Goal: Contribute content

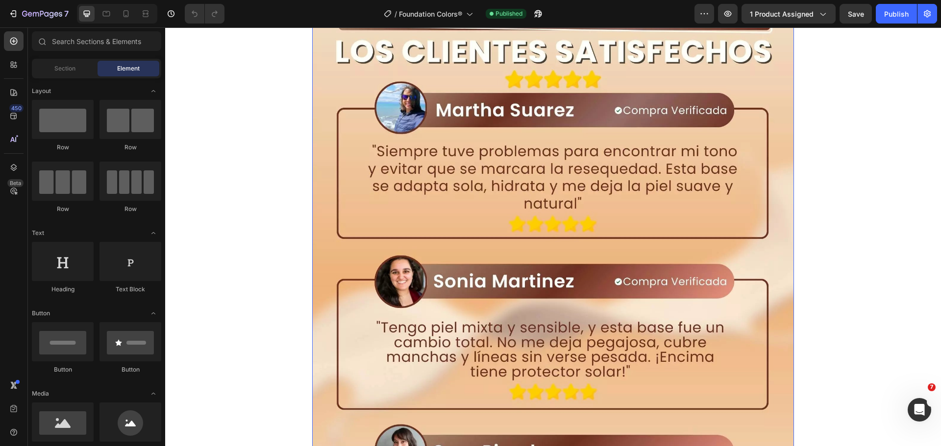
scroll to position [4019, 0]
click at [487, 311] on img at bounding box center [553, 287] width 482 height 602
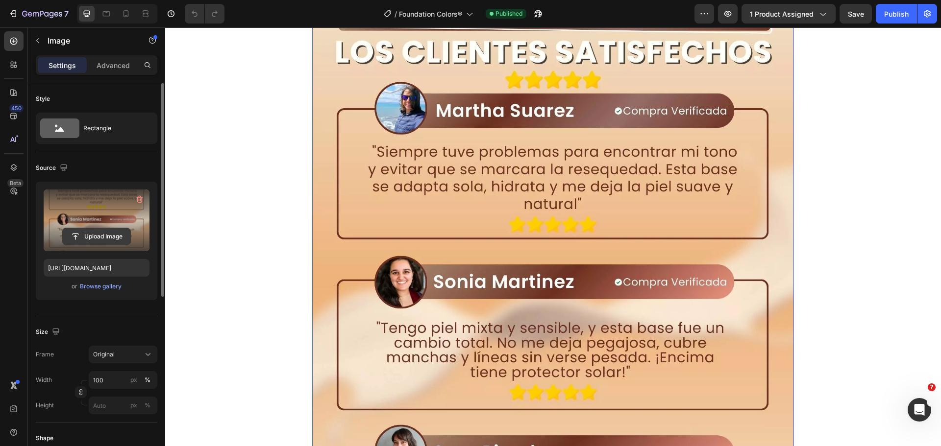
click at [116, 238] on input "file" at bounding box center [97, 236] width 68 height 17
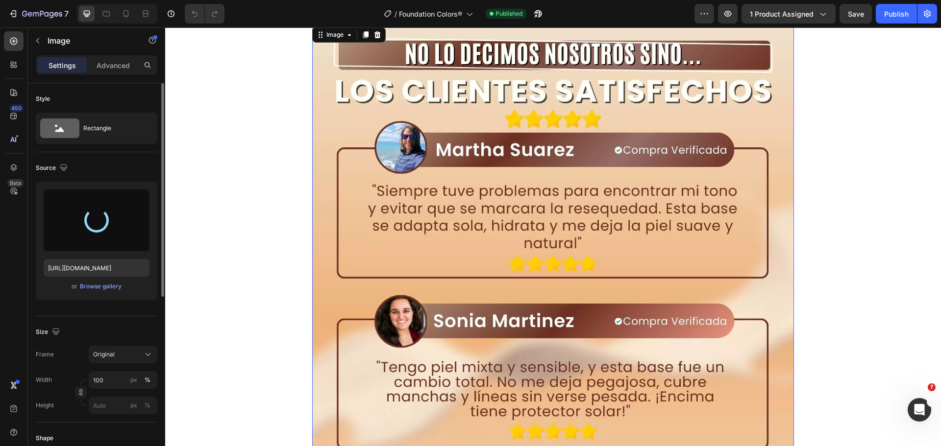
scroll to position [3725, 0]
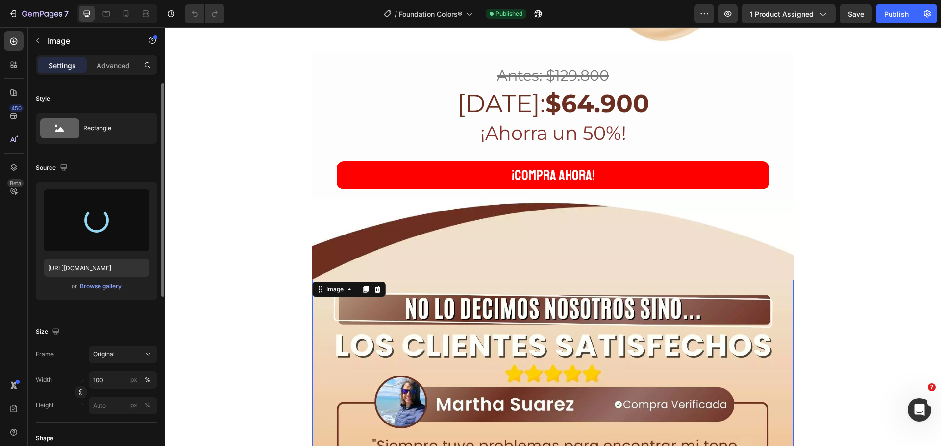
type input "[URL][DOMAIN_NAME]"
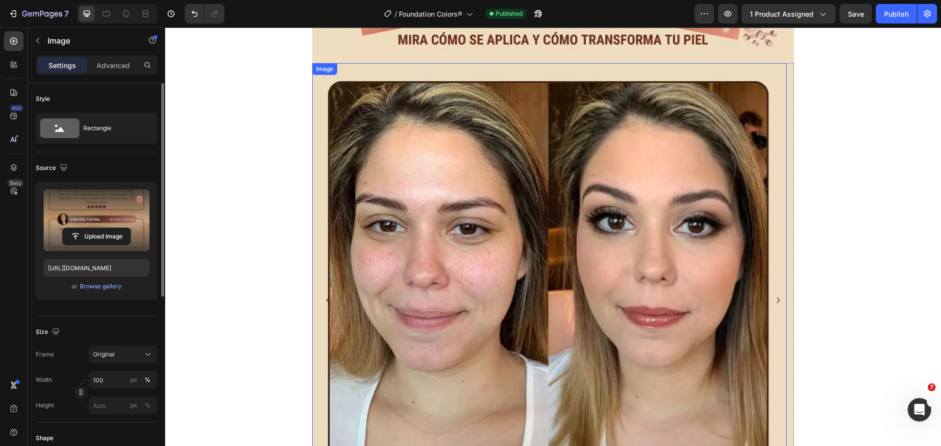
scroll to position [4803, 0]
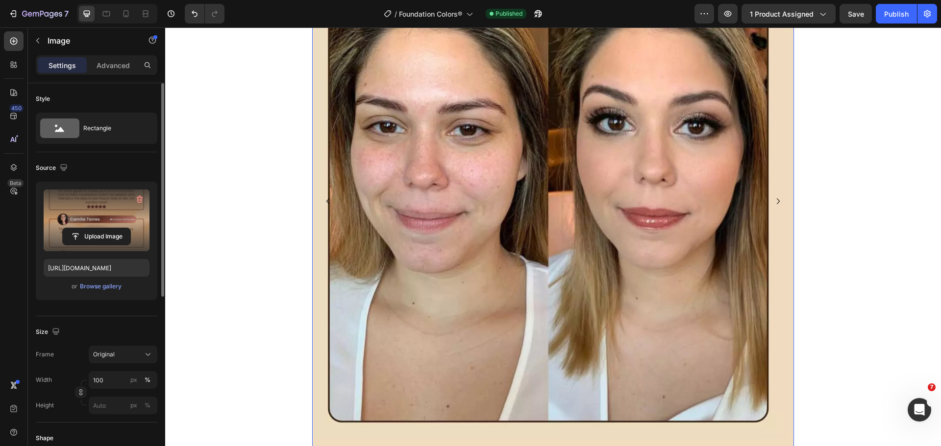
click at [772, 196] on icon "Carousel Next Arrow" at bounding box center [778, 202] width 12 height 12
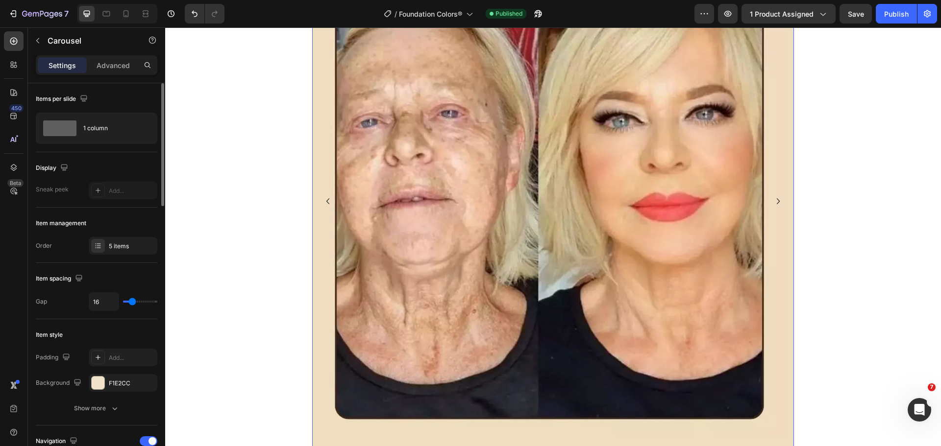
click at [772, 196] on icon "Carousel Next Arrow" at bounding box center [778, 202] width 12 height 12
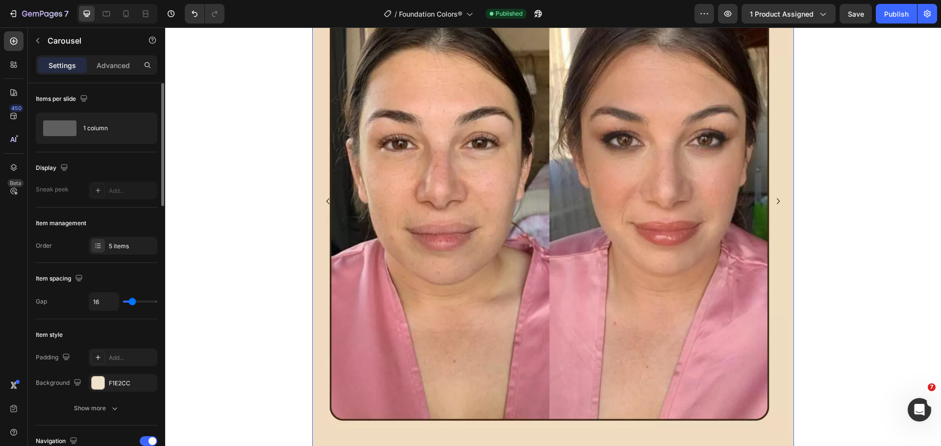
click at [772, 196] on icon "Carousel Next Arrow" at bounding box center [778, 202] width 12 height 12
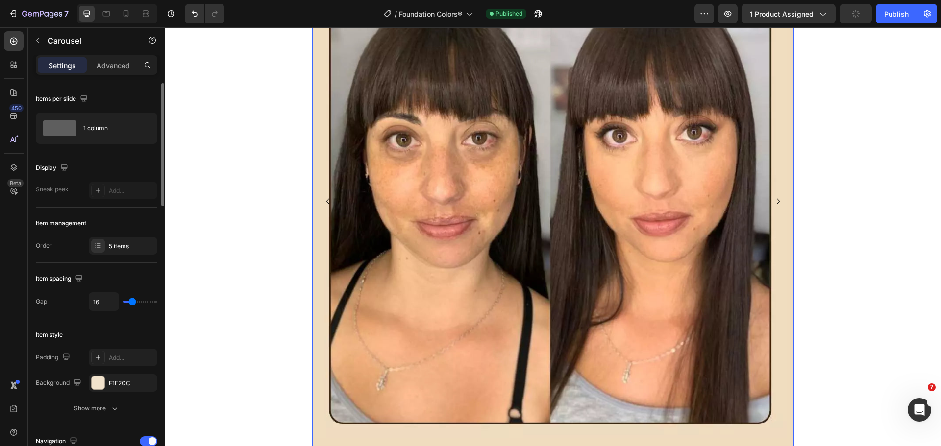
click at [772, 196] on icon "Carousel Next Arrow" at bounding box center [778, 202] width 12 height 12
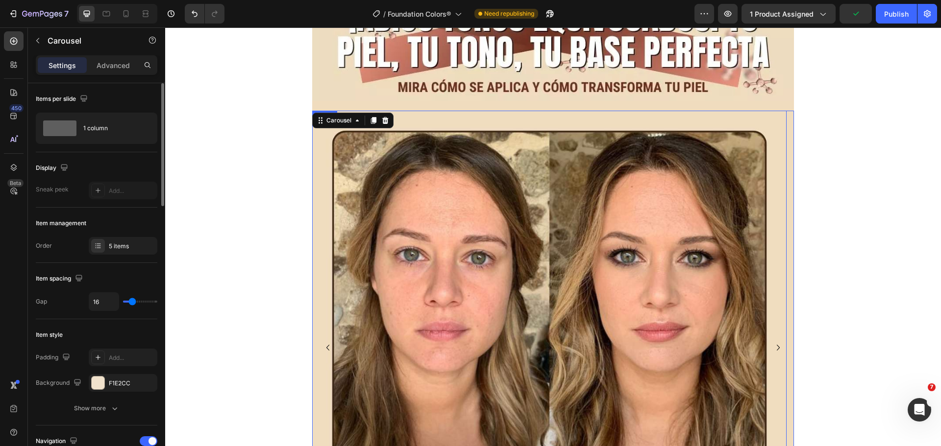
scroll to position [4656, 0]
click at [148, 244] on div "5 items" at bounding box center [132, 246] width 46 height 9
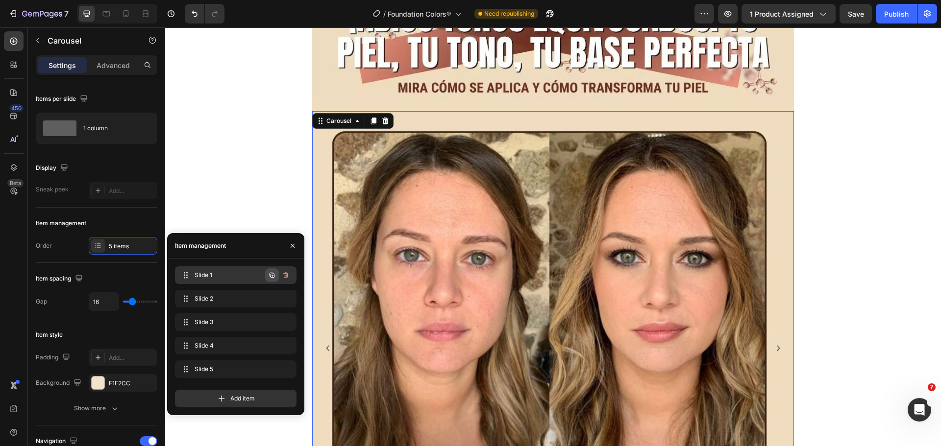
click at [272, 281] on button "button" at bounding box center [272, 276] width 14 height 14
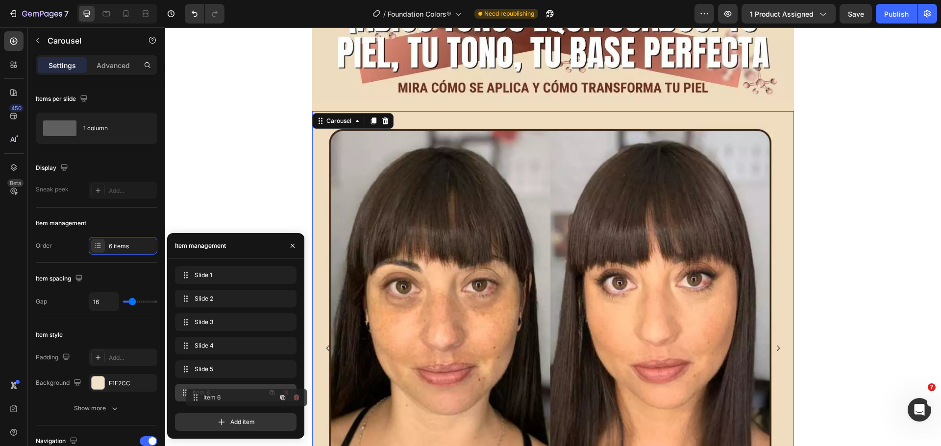
drag, startPoint x: 246, startPoint y: 301, endPoint x: 256, endPoint y: 400, distance: 99.6
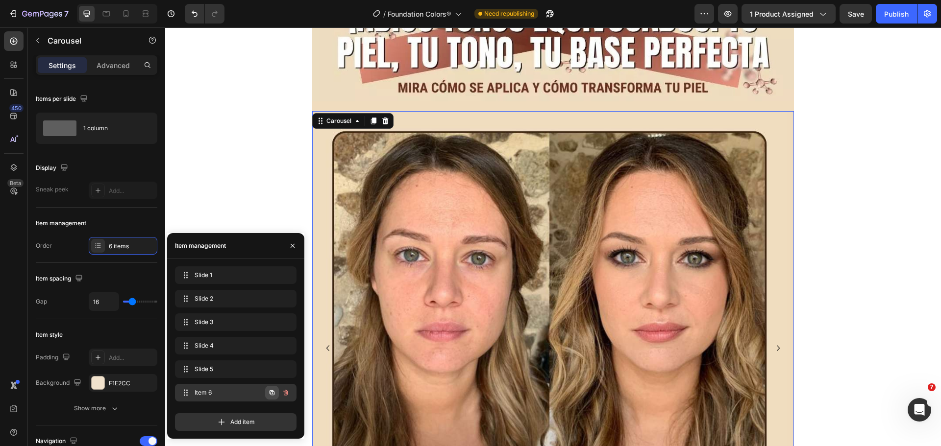
click at [273, 395] on icon "button" at bounding box center [272, 393] width 8 height 8
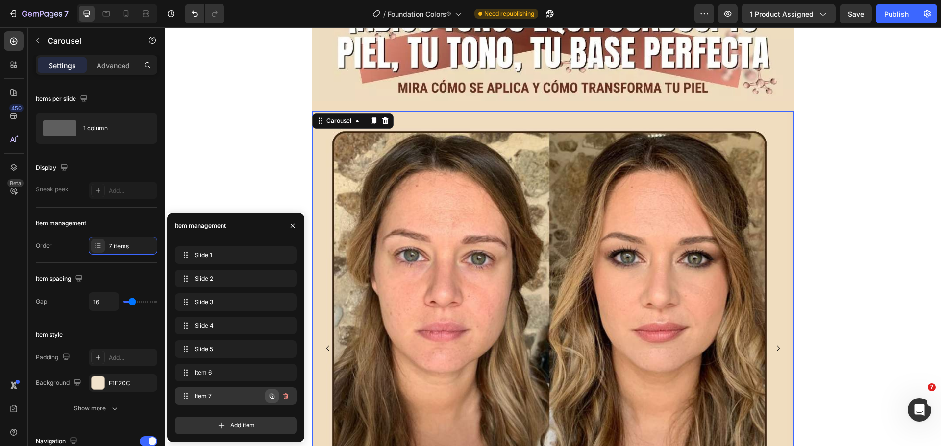
click at [274, 395] on icon "button" at bounding box center [272, 397] width 8 height 8
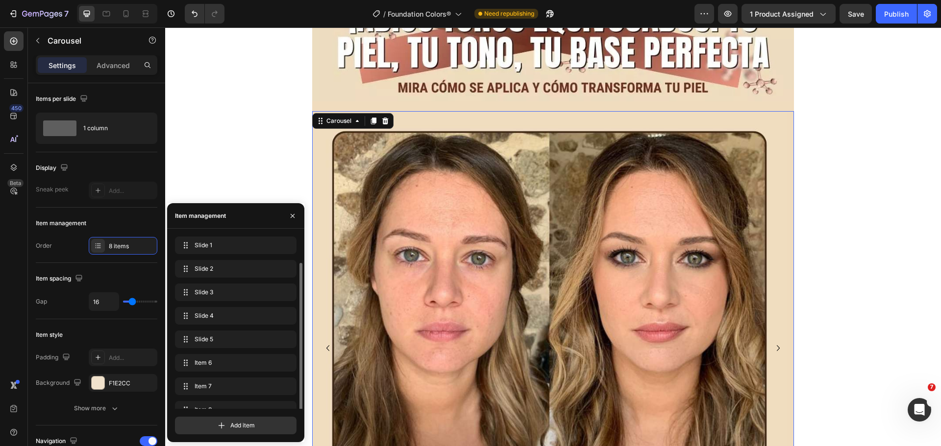
scroll to position [14, 0]
click at [229, 358] on div "Item 6 Item 6" at bounding box center [236, 352] width 122 height 22
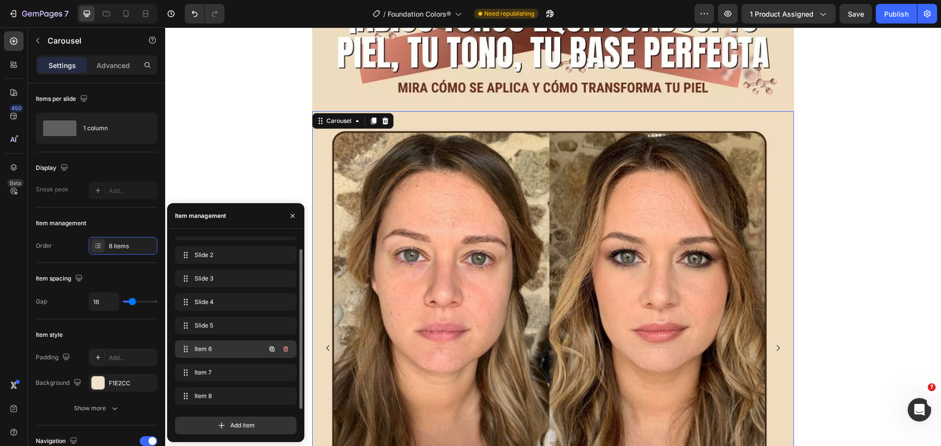
click at [226, 355] on div "Item 6 Item 6" at bounding box center [222, 350] width 86 height 14
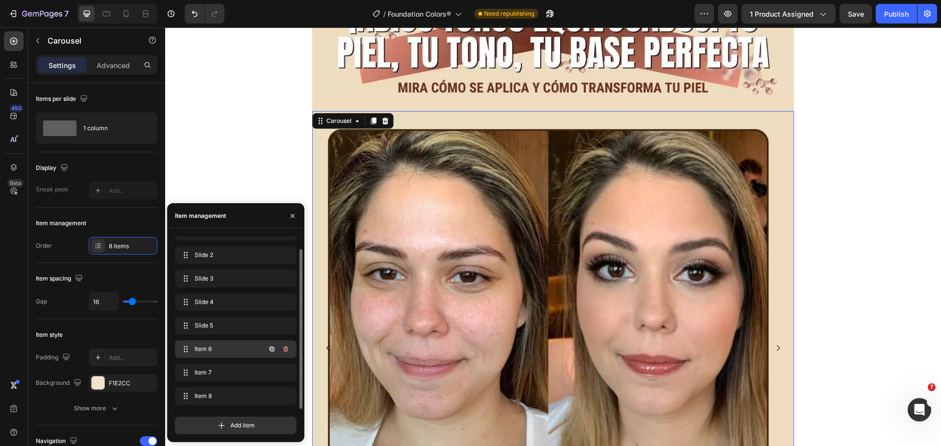
click at [224, 354] on div "Item 6 Item 6" at bounding box center [222, 350] width 86 height 14
click at [445, 270] on img at bounding box center [549, 348] width 474 height 474
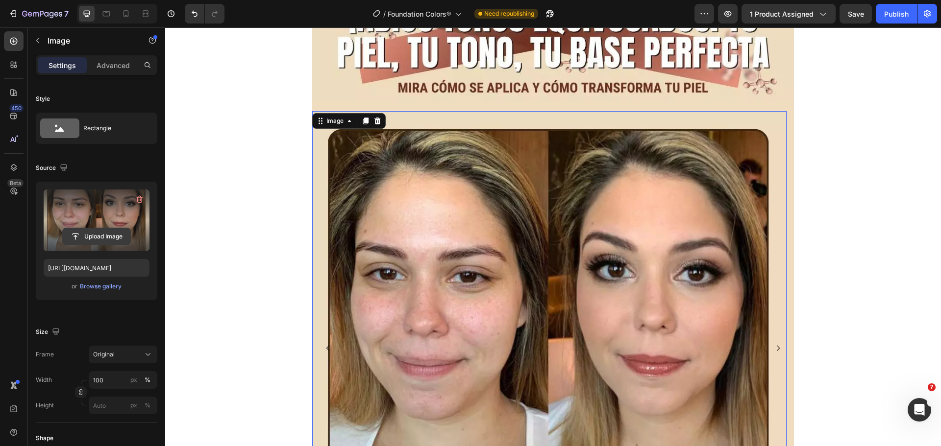
click at [101, 242] on input "file" at bounding box center [97, 236] width 68 height 17
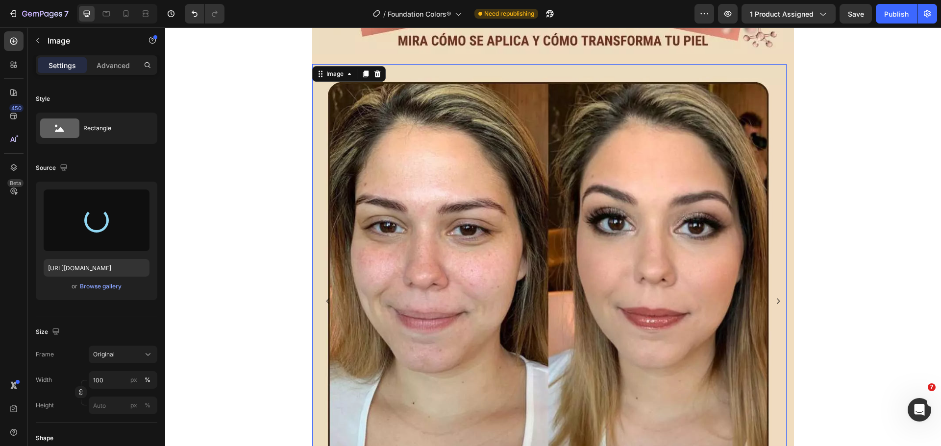
scroll to position [4705, 0]
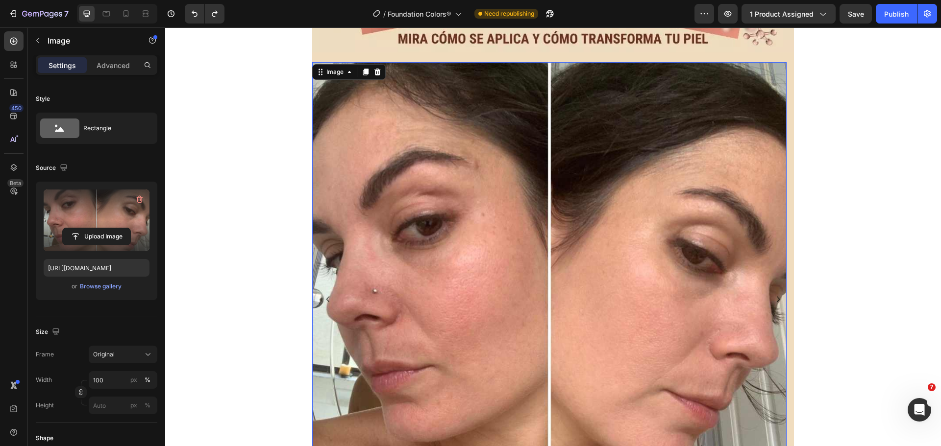
type input "[URL][DOMAIN_NAME]"
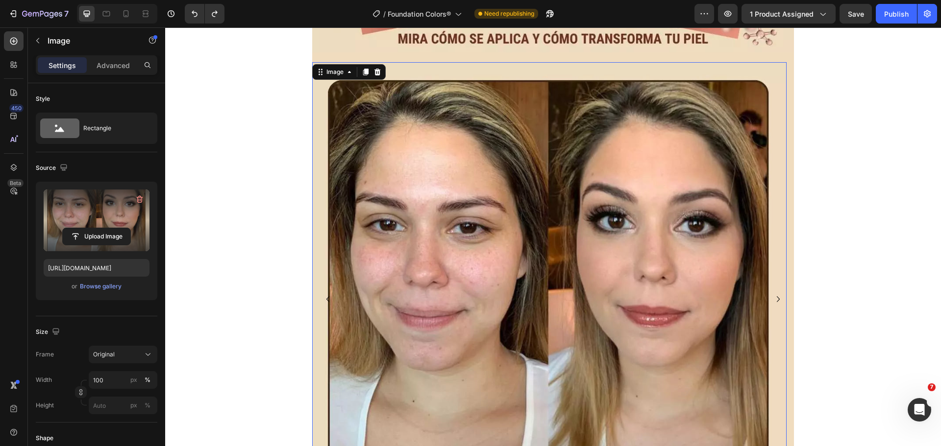
click at [334, 103] on img at bounding box center [549, 299] width 474 height 474
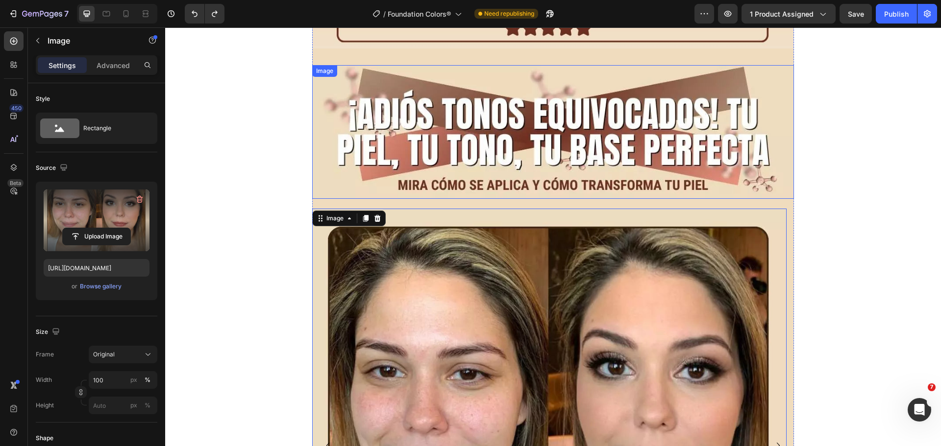
scroll to position [4558, 0]
click at [332, 215] on div "Image" at bounding box center [334, 219] width 21 height 9
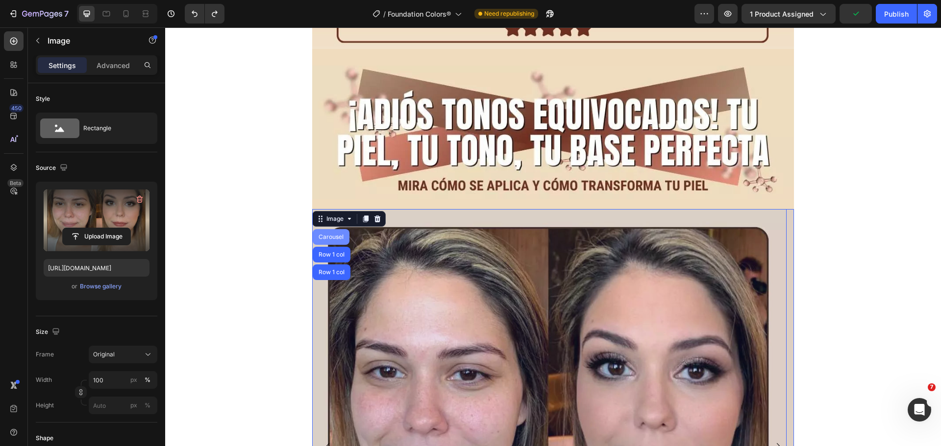
click at [334, 234] on div "Carousel" at bounding box center [331, 237] width 29 height 6
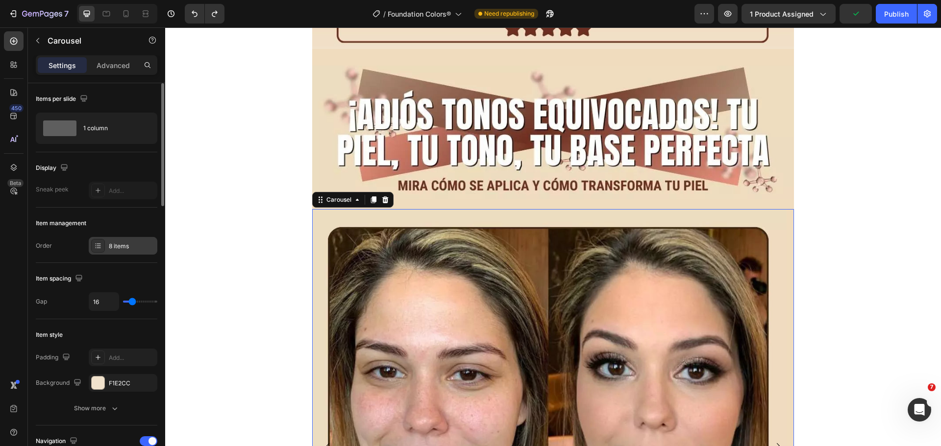
click at [117, 246] on div "8 items" at bounding box center [132, 246] width 46 height 9
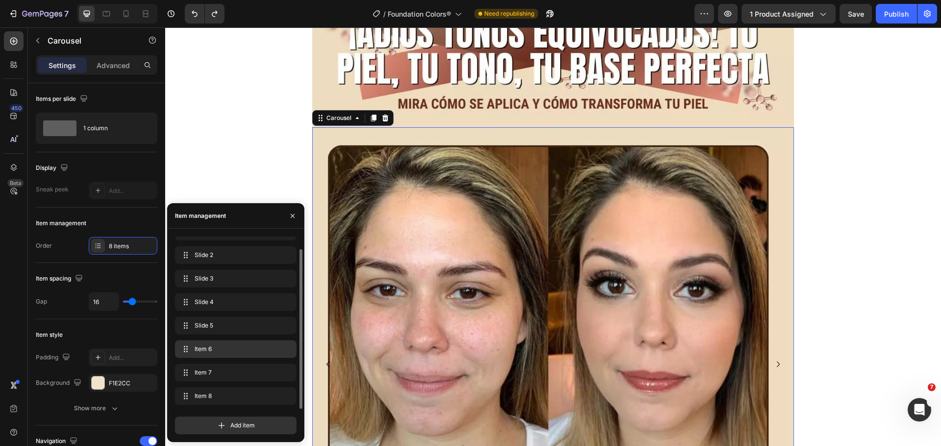
scroll to position [4656, 0]
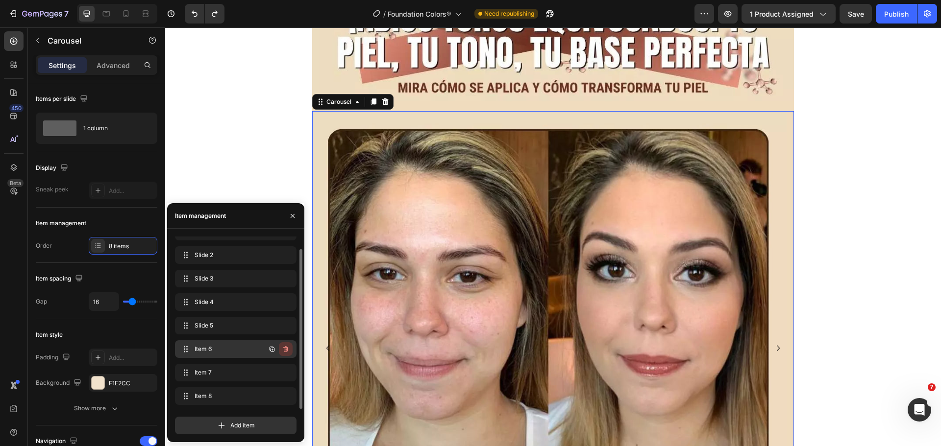
click at [285, 348] on icon "button" at bounding box center [286, 350] width 8 height 8
click at [285, 348] on div "Delete" at bounding box center [279, 349] width 18 height 9
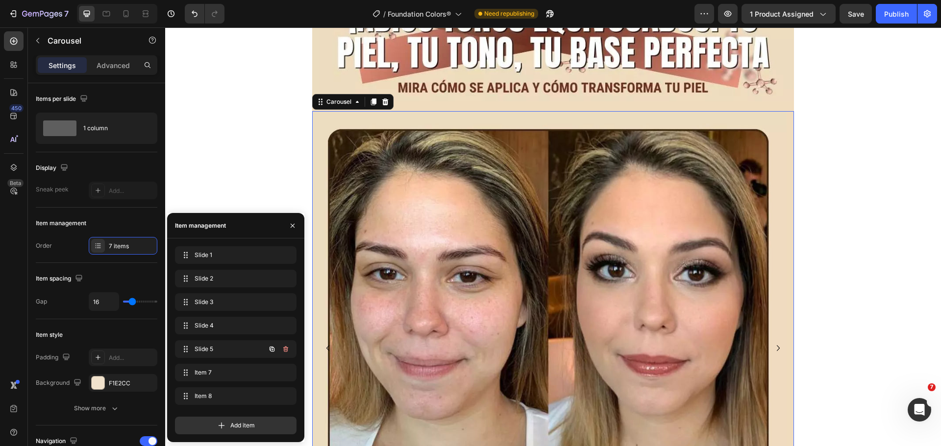
scroll to position [0, 0]
click at [285, 348] on icon "button" at bounding box center [286, 350] width 8 height 8
click at [289, 370] on icon "button" at bounding box center [286, 373] width 8 height 8
click at [289, 370] on button "Delete" at bounding box center [279, 373] width 27 height 14
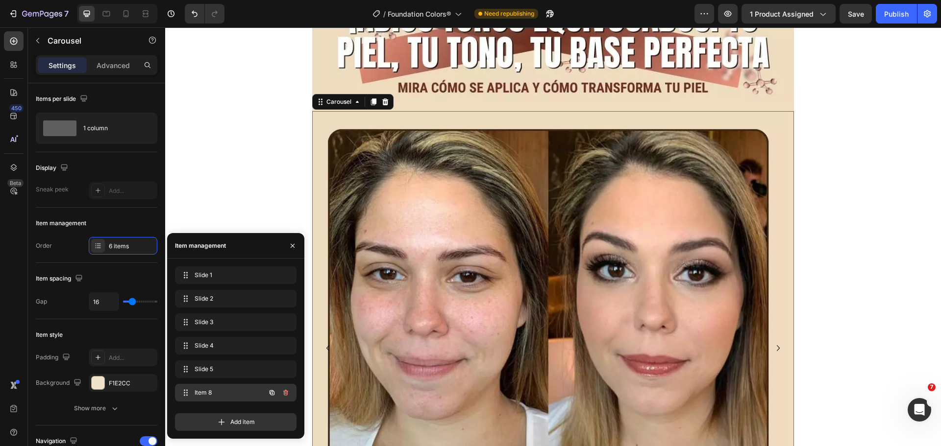
click at [286, 394] on icon "button" at bounding box center [286, 394] width 0 height 2
click at [286, 394] on div "Delete" at bounding box center [279, 393] width 18 height 9
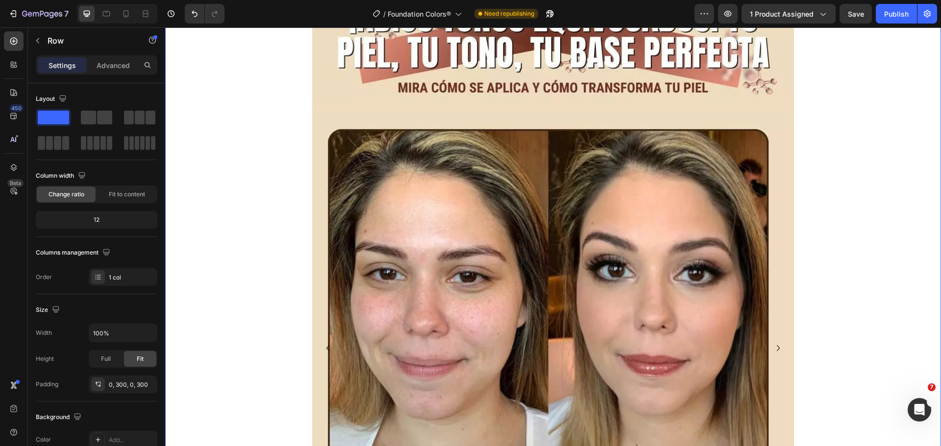
drag, startPoint x: 842, startPoint y: 306, endPoint x: 834, endPoint y: 311, distance: 9.9
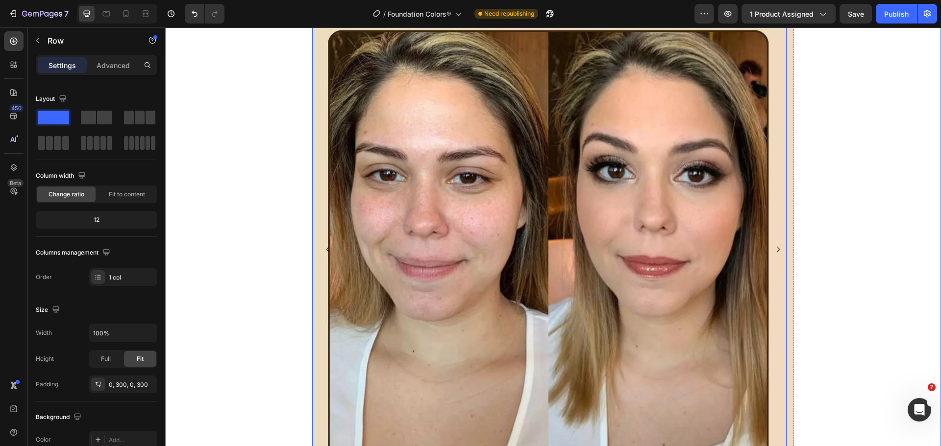
scroll to position [4803, 0]
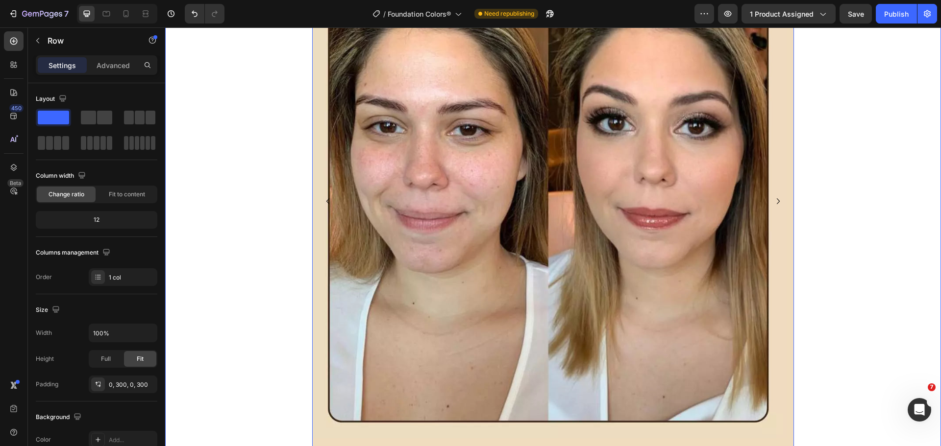
click at [771, 194] on button "Carousel Next Arrow" at bounding box center [778, 202] width 16 height 16
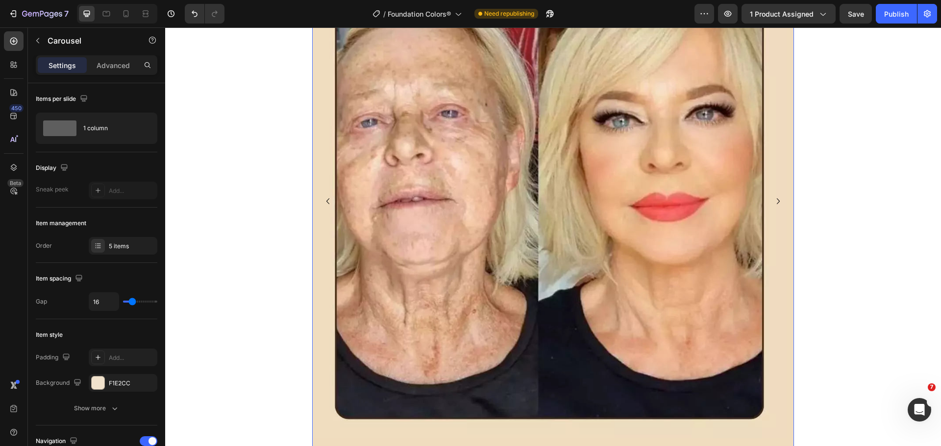
click at [771, 194] on button "Carousel Next Arrow" at bounding box center [778, 202] width 16 height 16
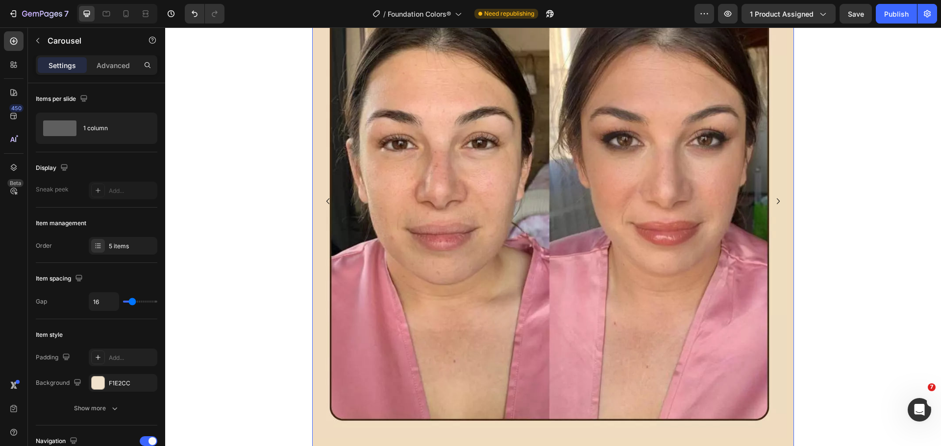
click at [771, 194] on button "Carousel Next Arrow" at bounding box center [778, 202] width 16 height 16
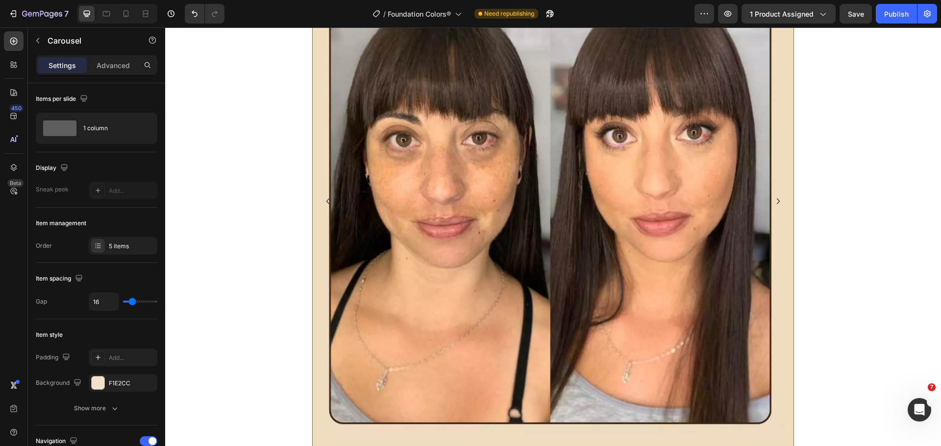
click at [771, 194] on button "Carousel Next Arrow" at bounding box center [778, 202] width 16 height 16
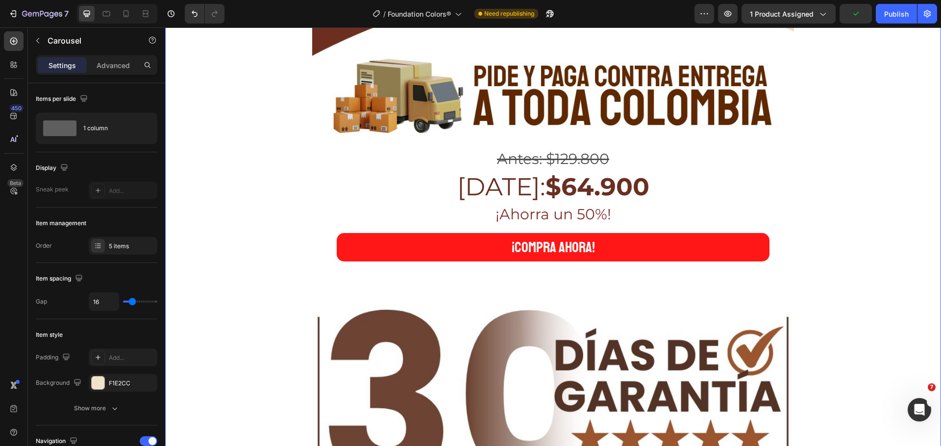
scroll to position [5342, 0]
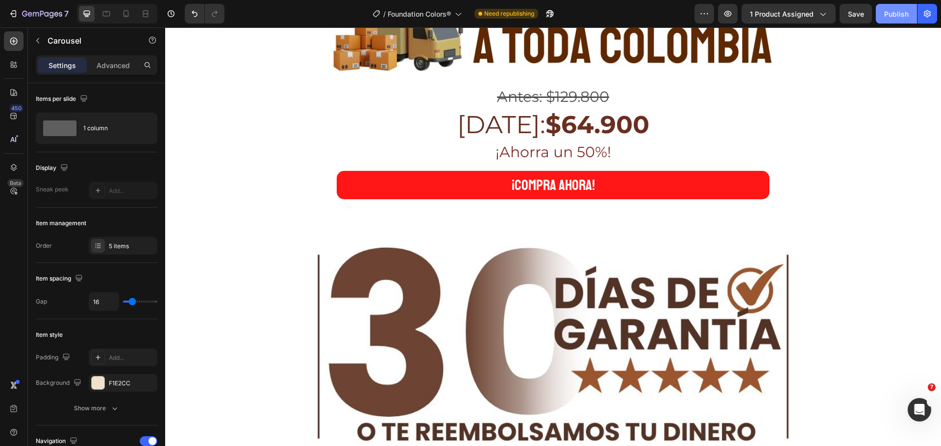
click at [898, 18] on div "Publish" at bounding box center [896, 14] width 25 height 10
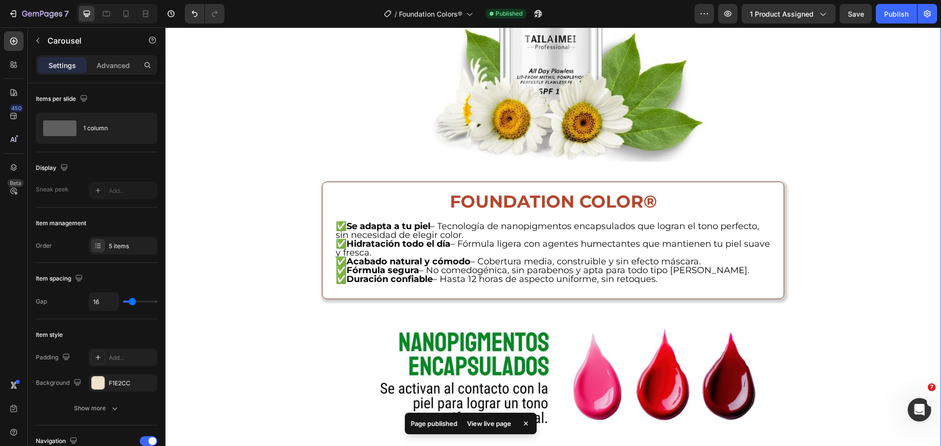
scroll to position [1323, 0]
